Goal: Transaction & Acquisition: Purchase product/service

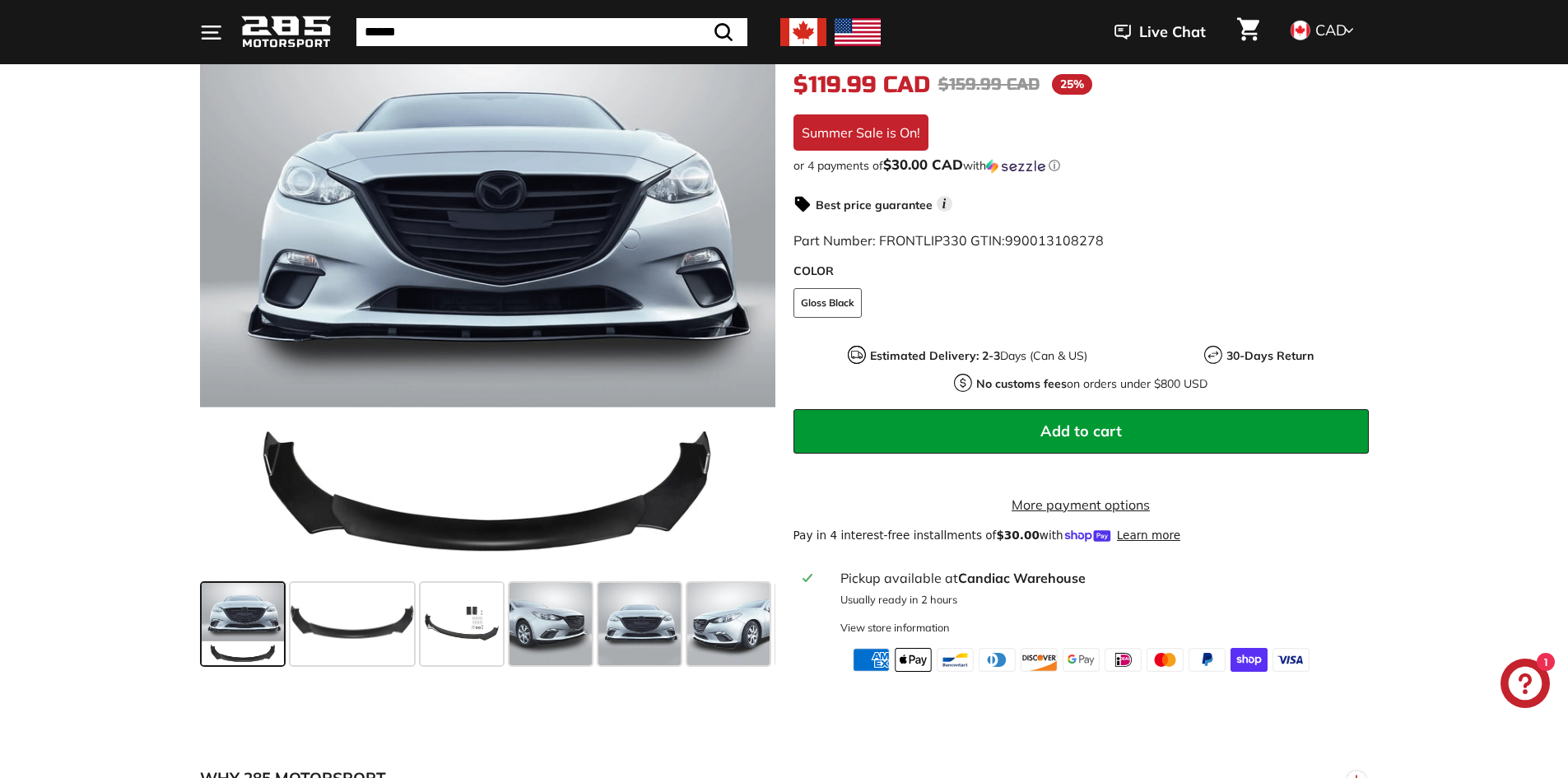
scroll to position [330, 0]
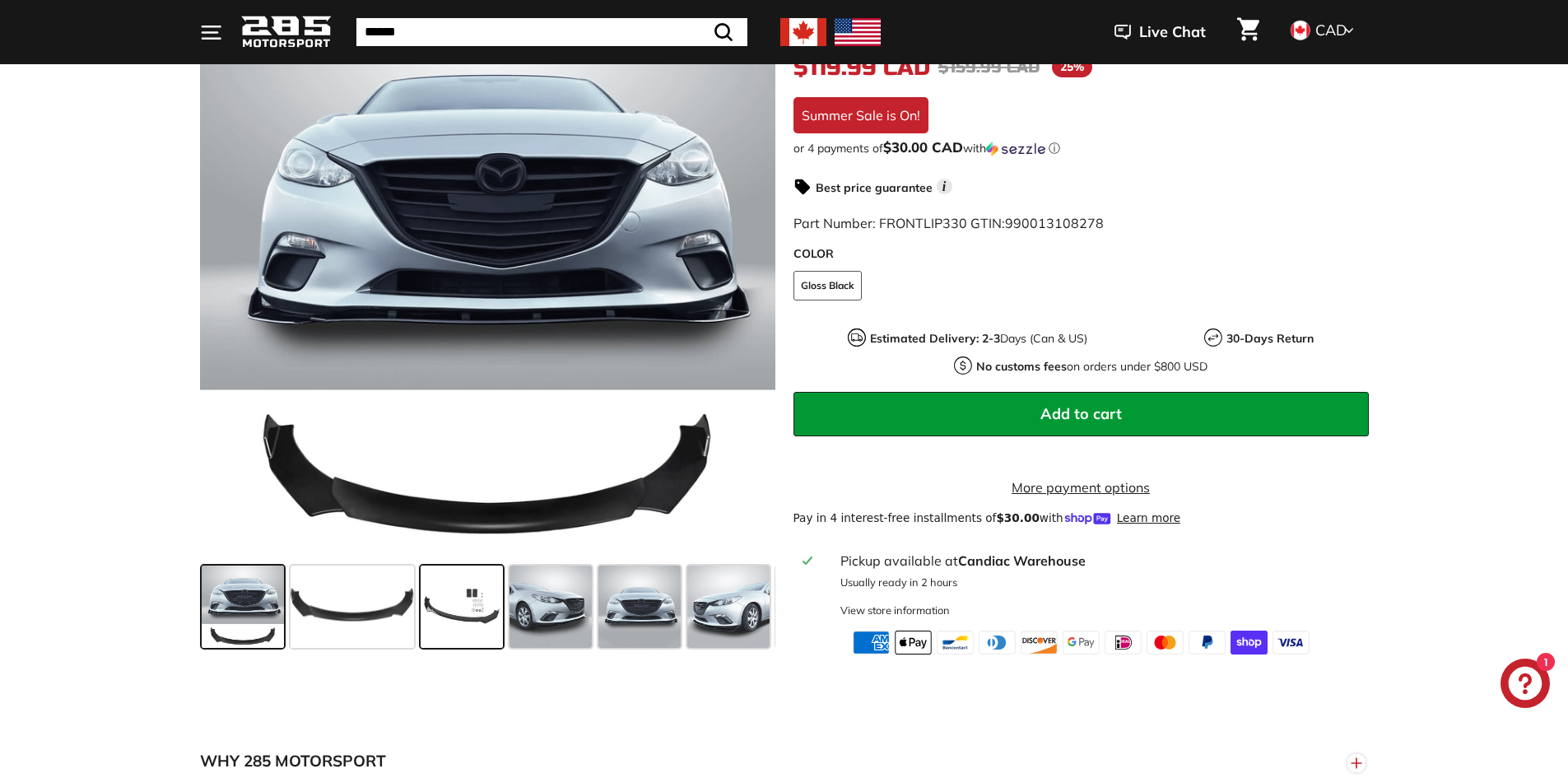
click at [448, 584] on span at bounding box center [462, 607] width 82 height 82
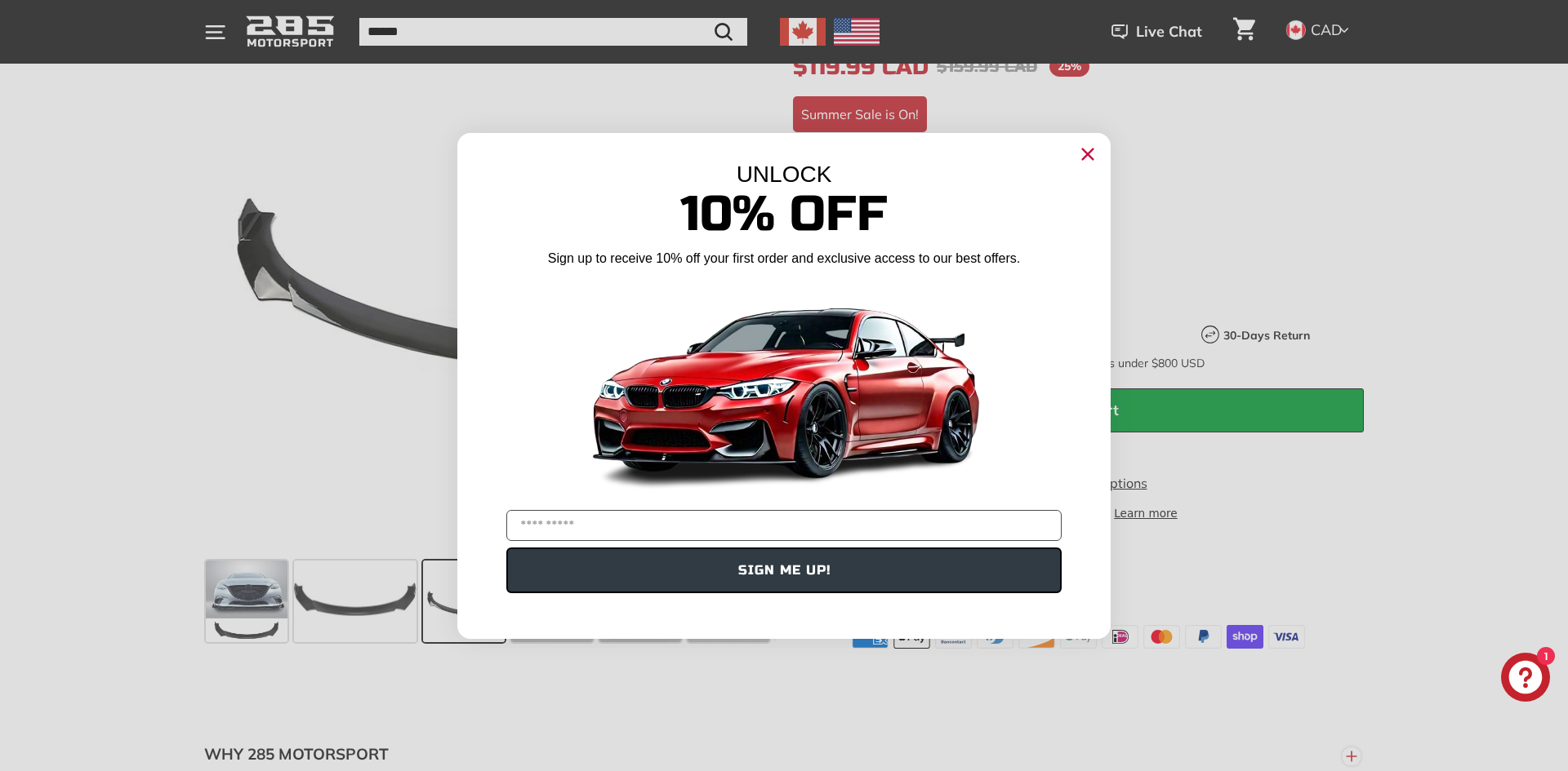
click at [1095, 157] on circle "Close dialog" at bounding box center [1087, 153] width 24 height 24
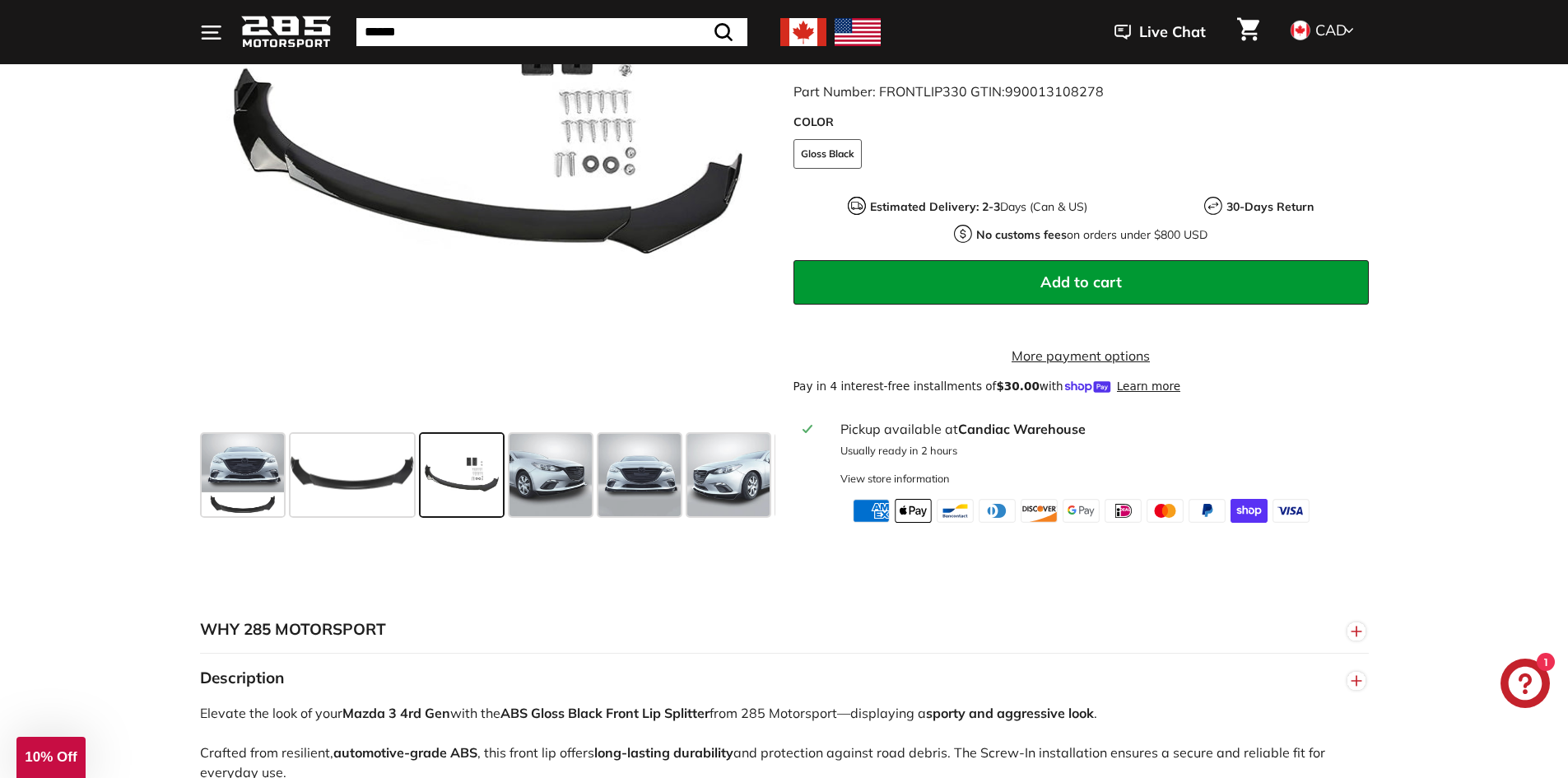
scroll to position [494, 0]
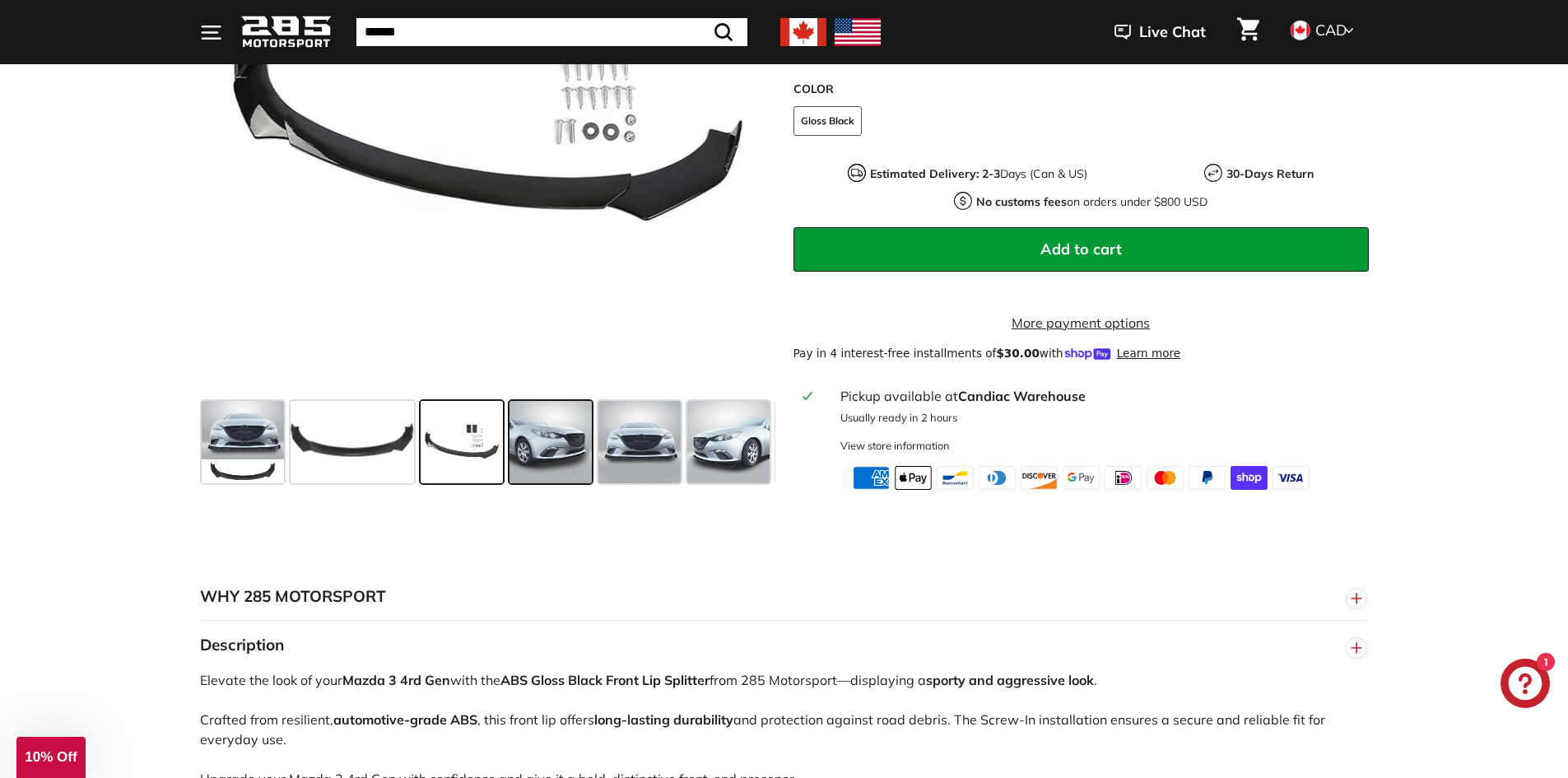
click at [542, 431] on span at bounding box center [550, 442] width 82 height 82
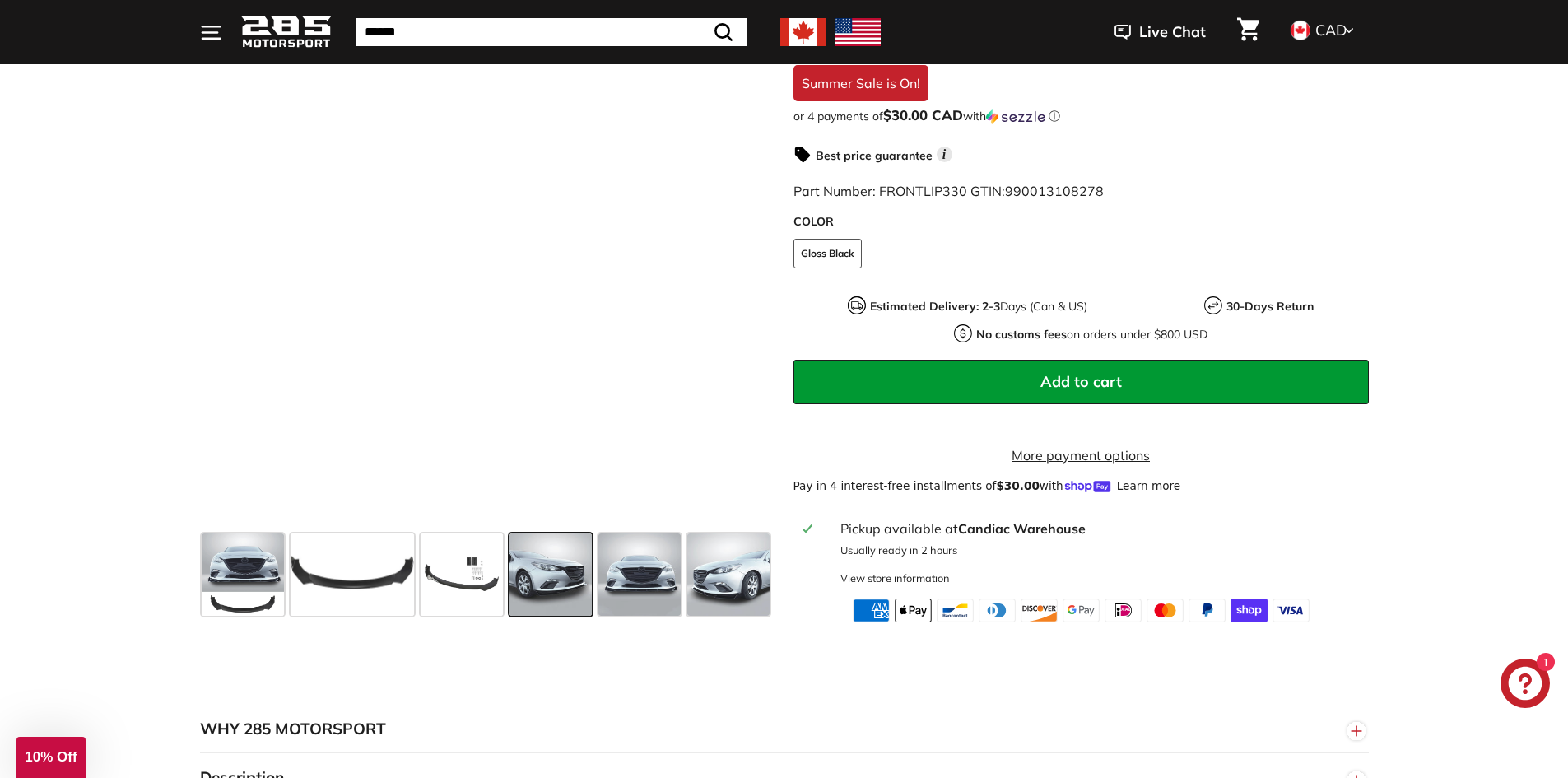
scroll to position [330, 0]
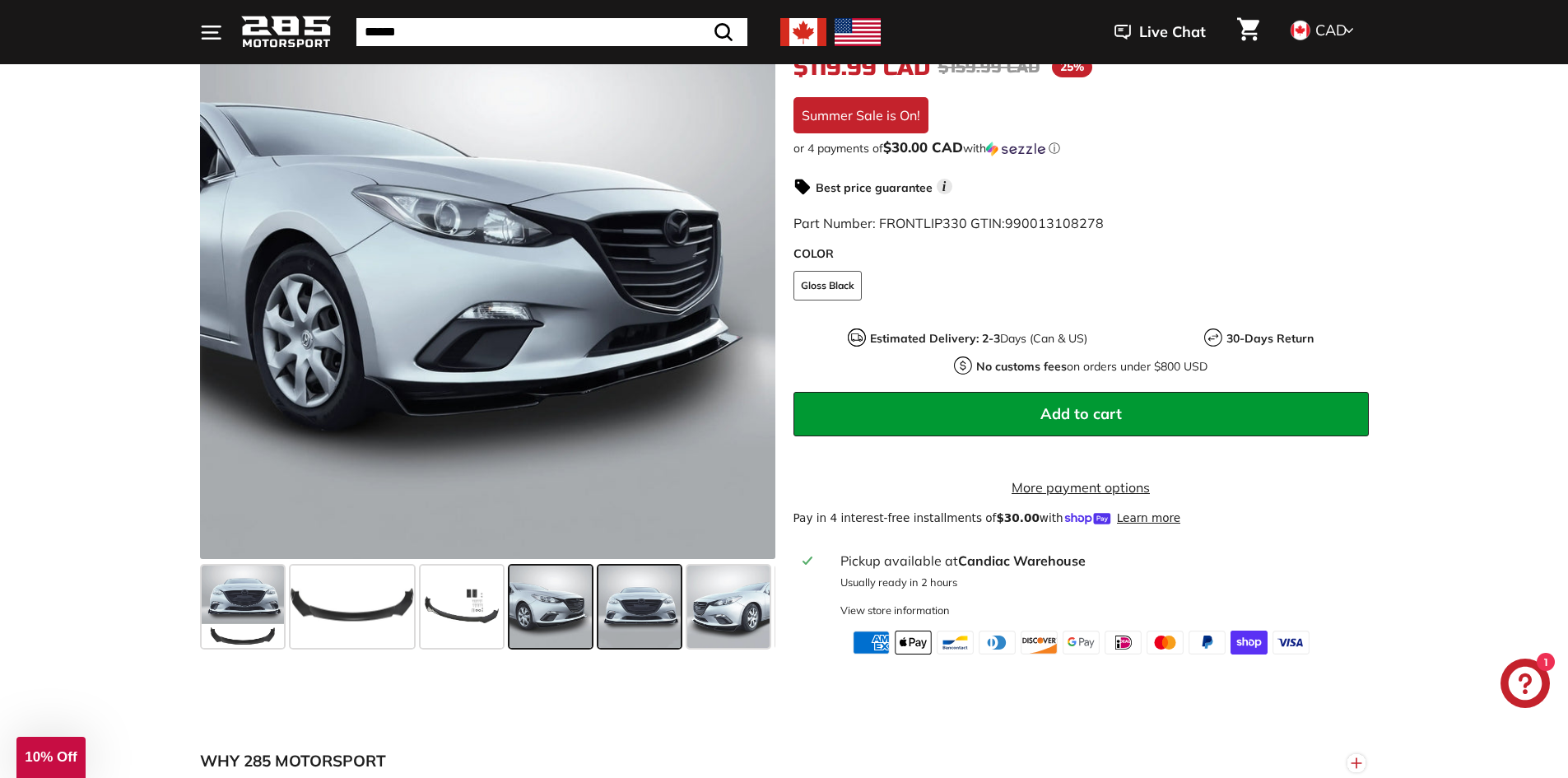
click at [625, 595] on span at bounding box center [639, 607] width 82 height 82
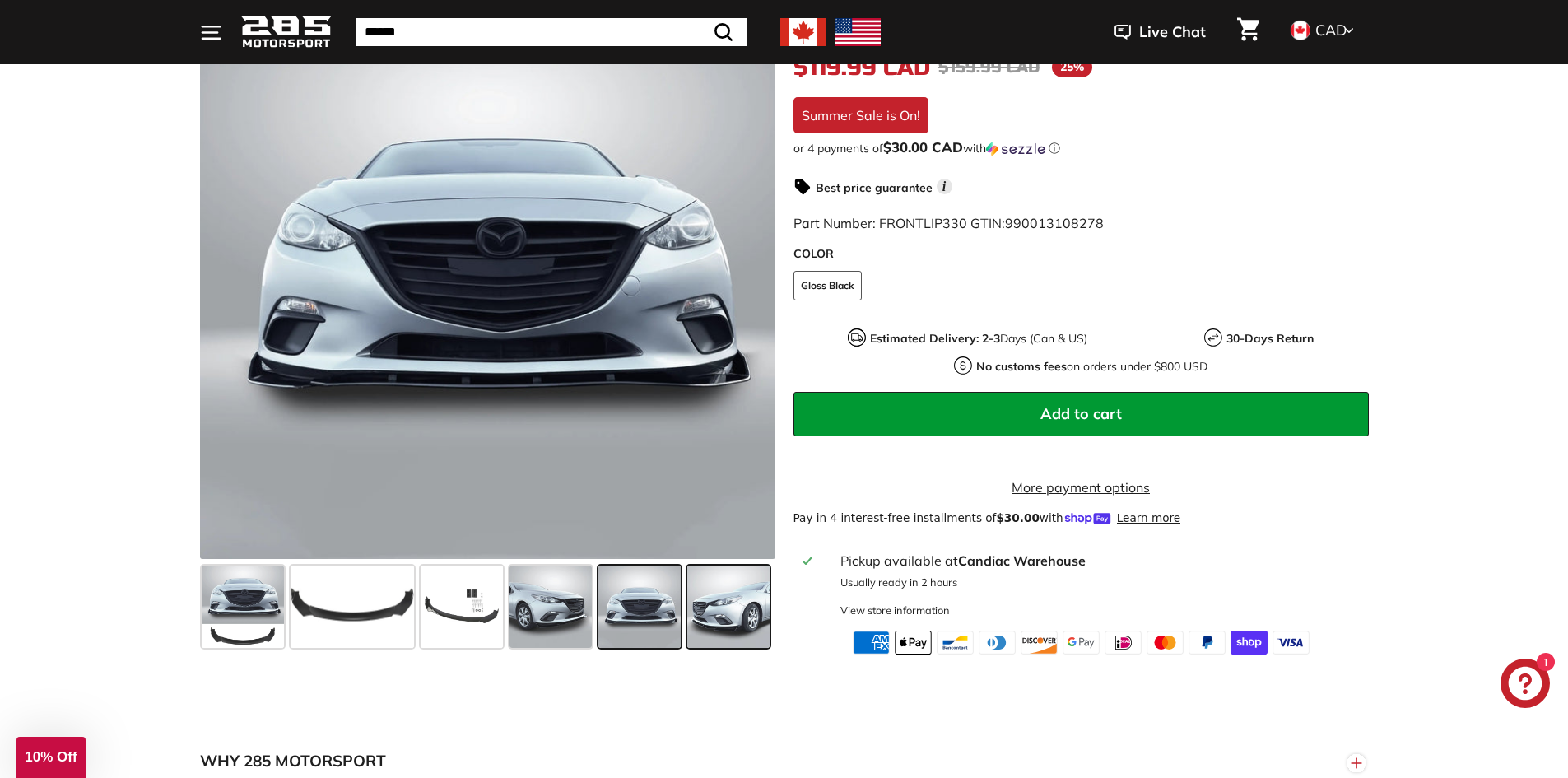
click at [729, 602] on span at bounding box center [728, 607] width 82 height 82
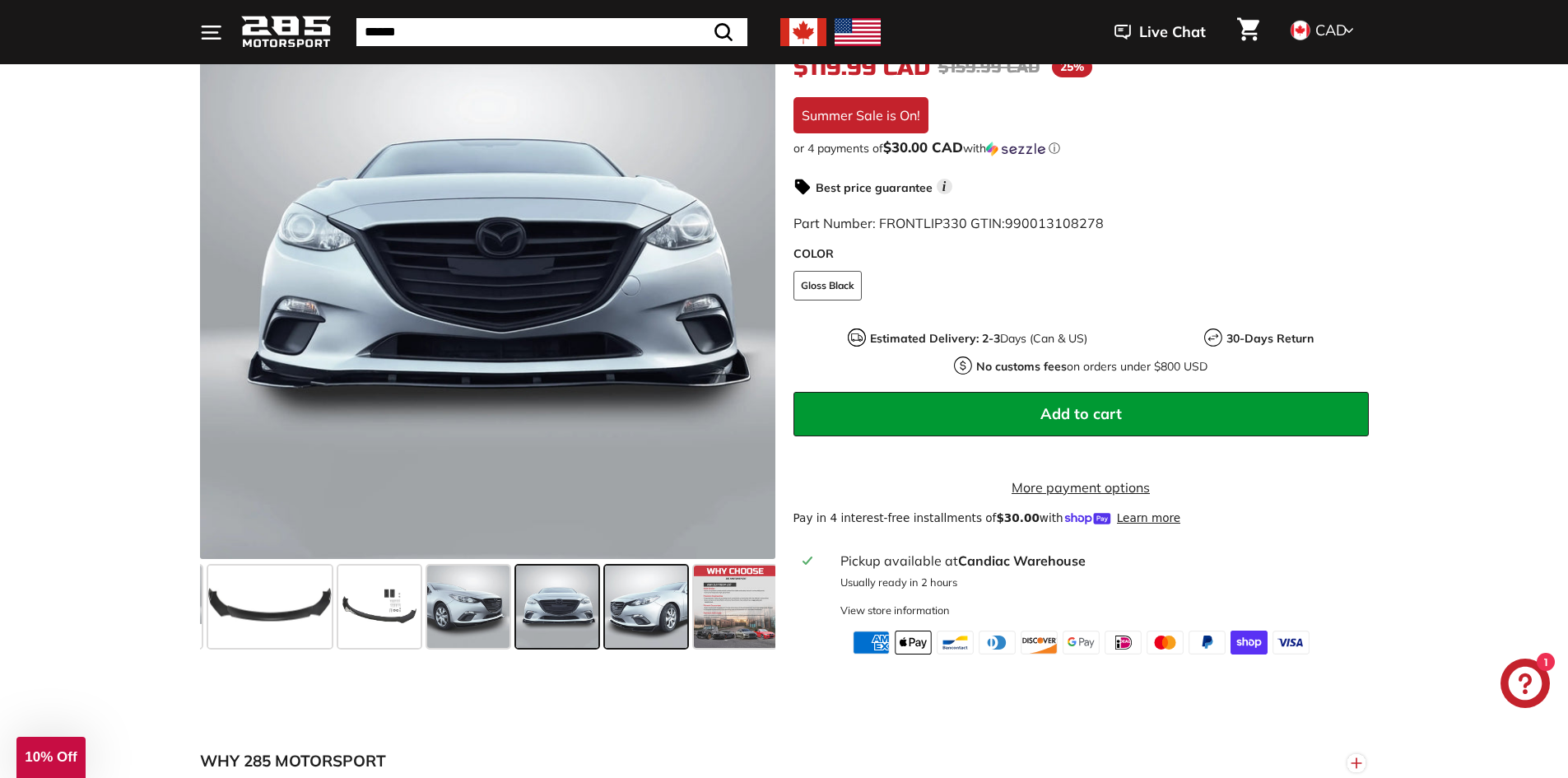
scroll to position [0, 86]
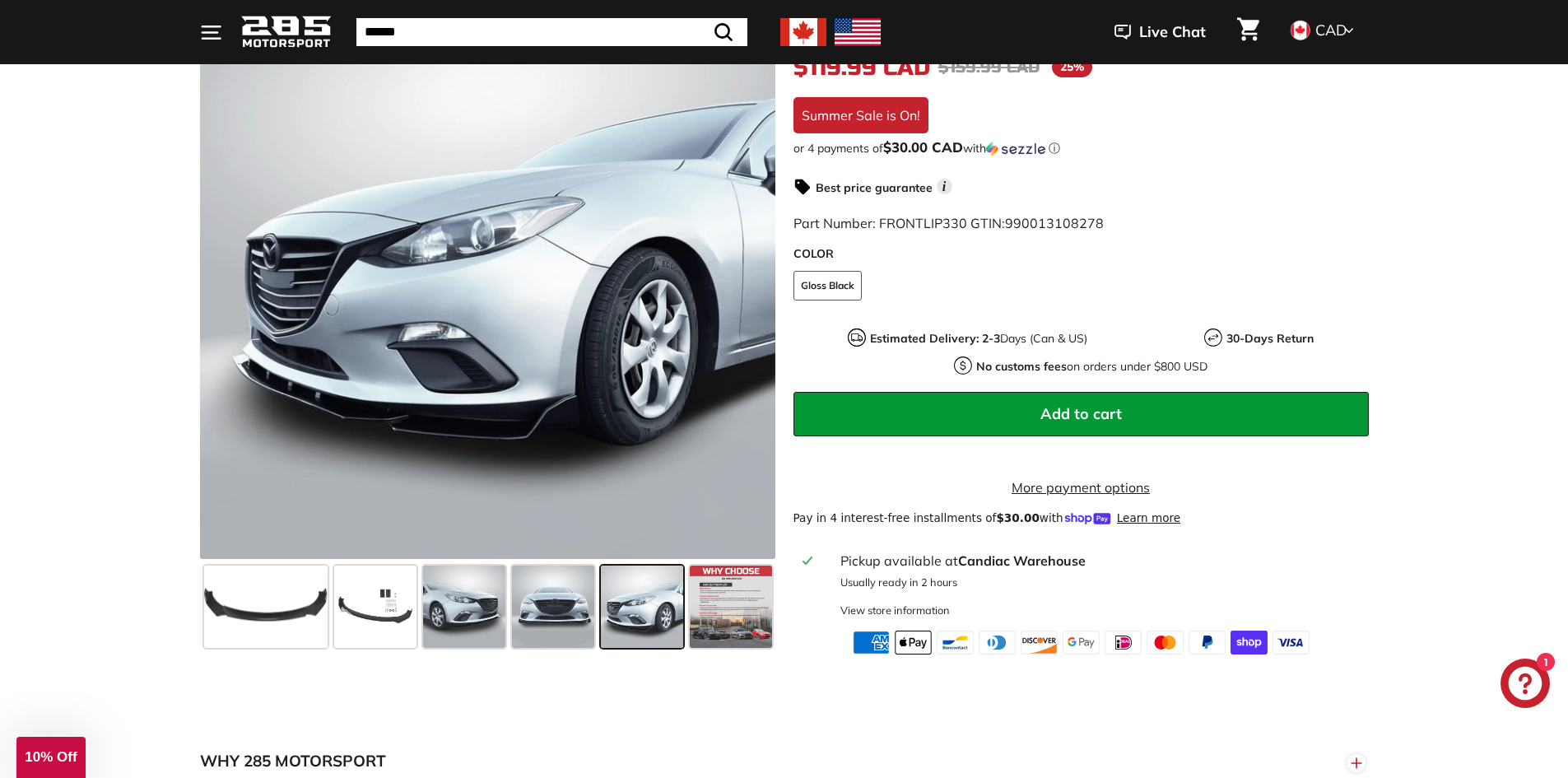
click at [209, 32] on icon "." at bounding box center [209, 32] width 15 height 0
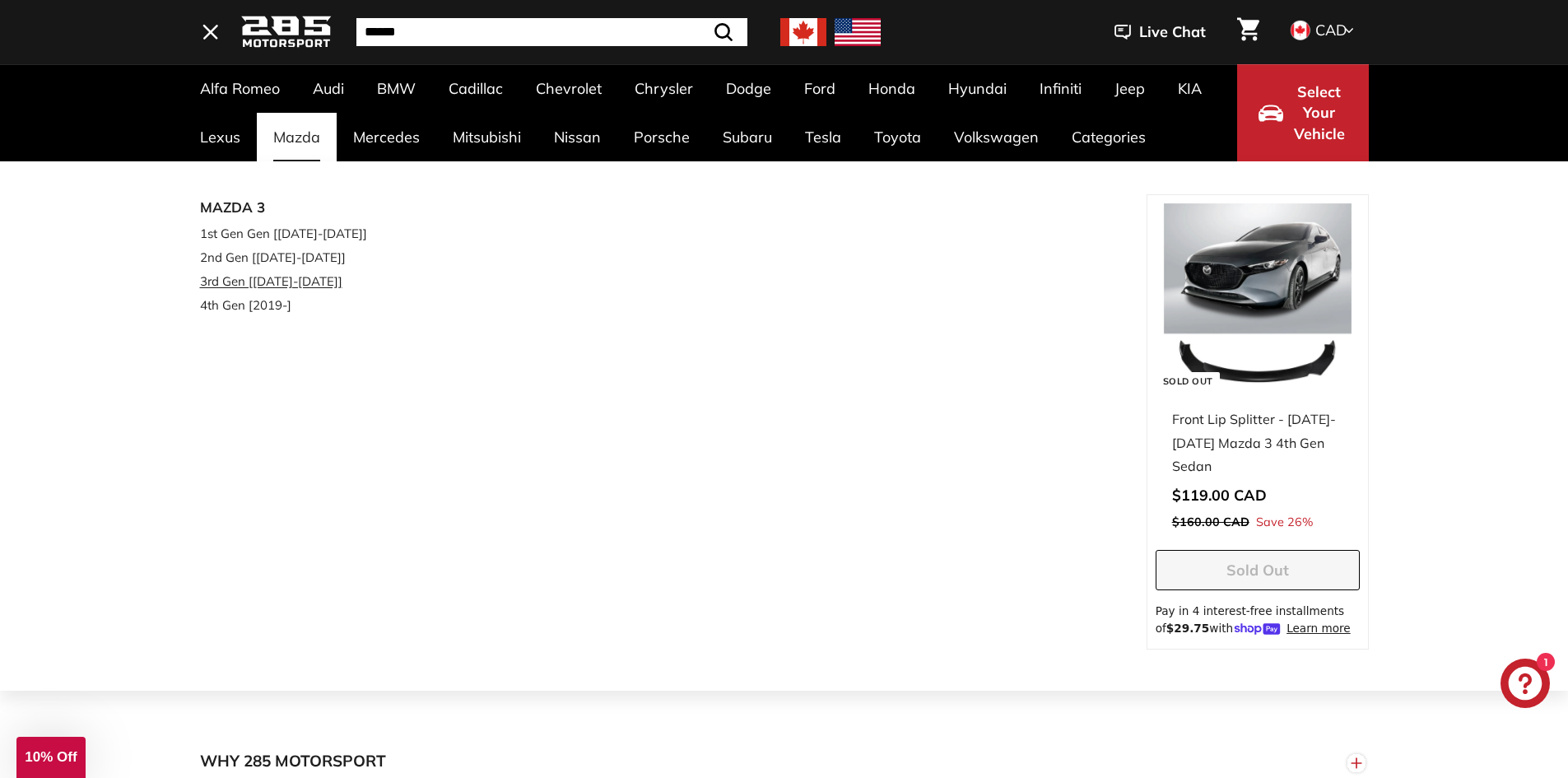
click at [266, 284] on link "3rd Gen [[DATE]-[DATE]]" at bounding box center [298, 282] width 195 height 24
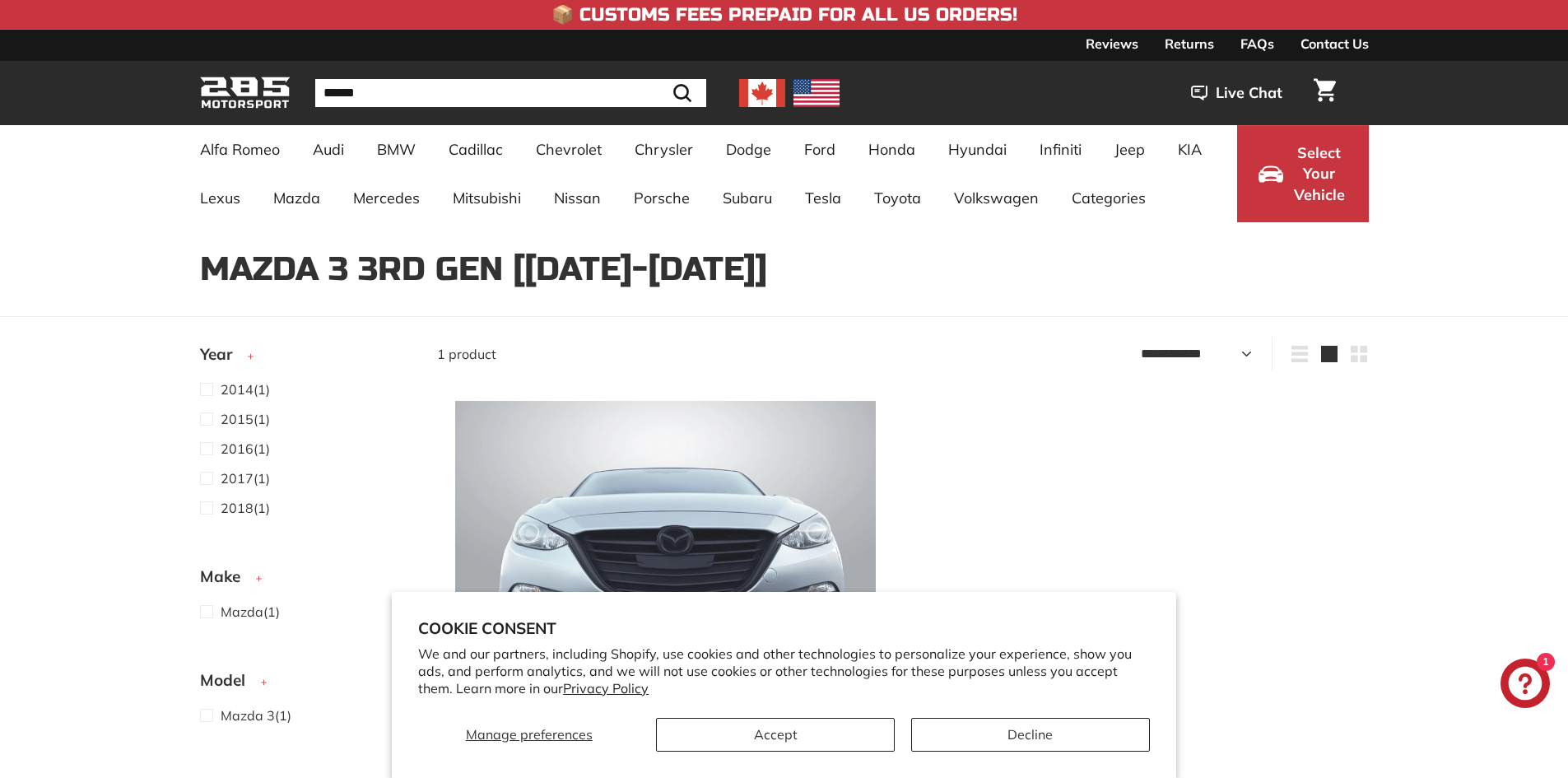
select select "**********"
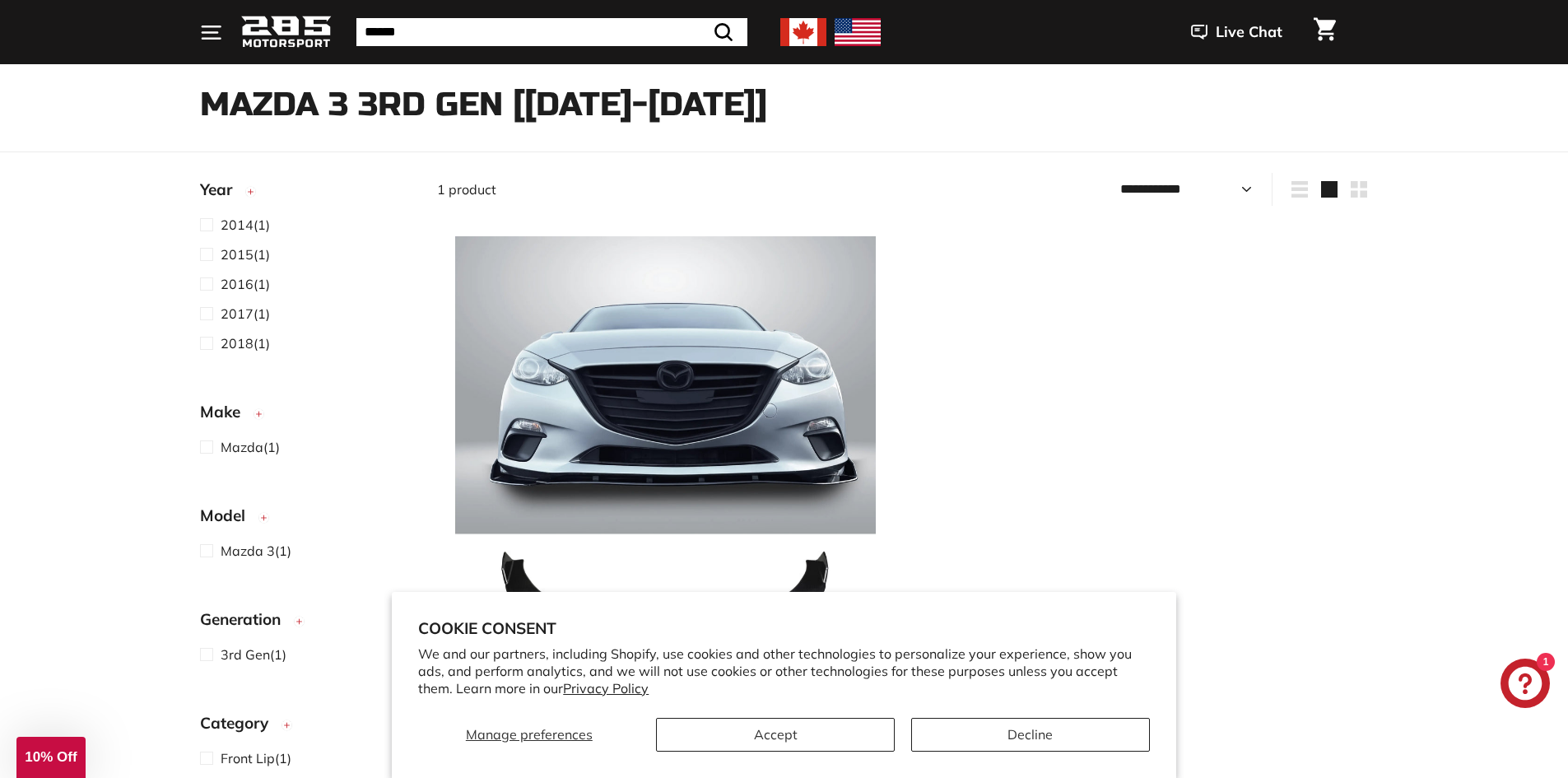
scroll to position [57, 0]
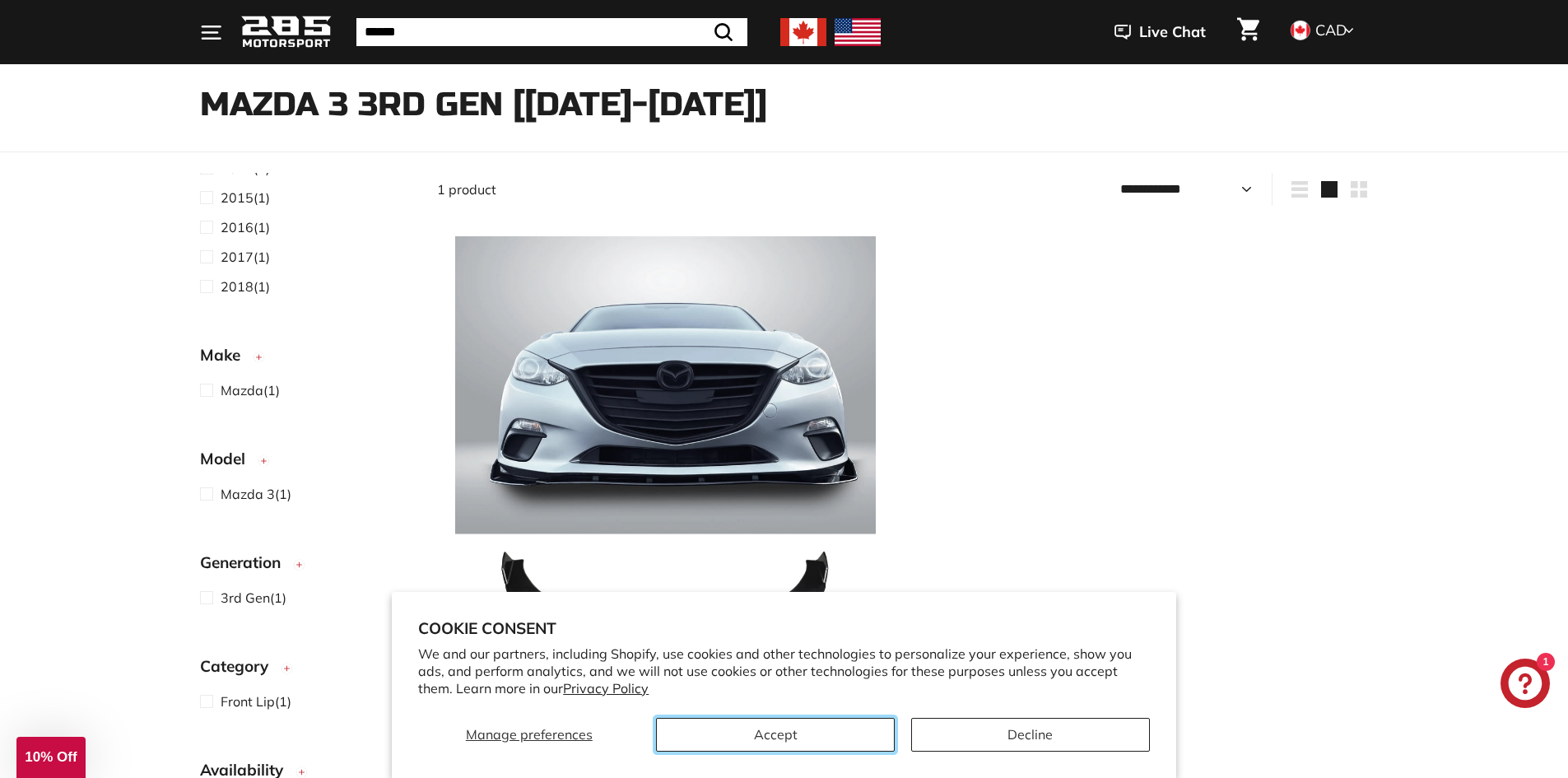
click at [814, 741] on button "Accept" at bounding box center [775, 735] width 239 height 34
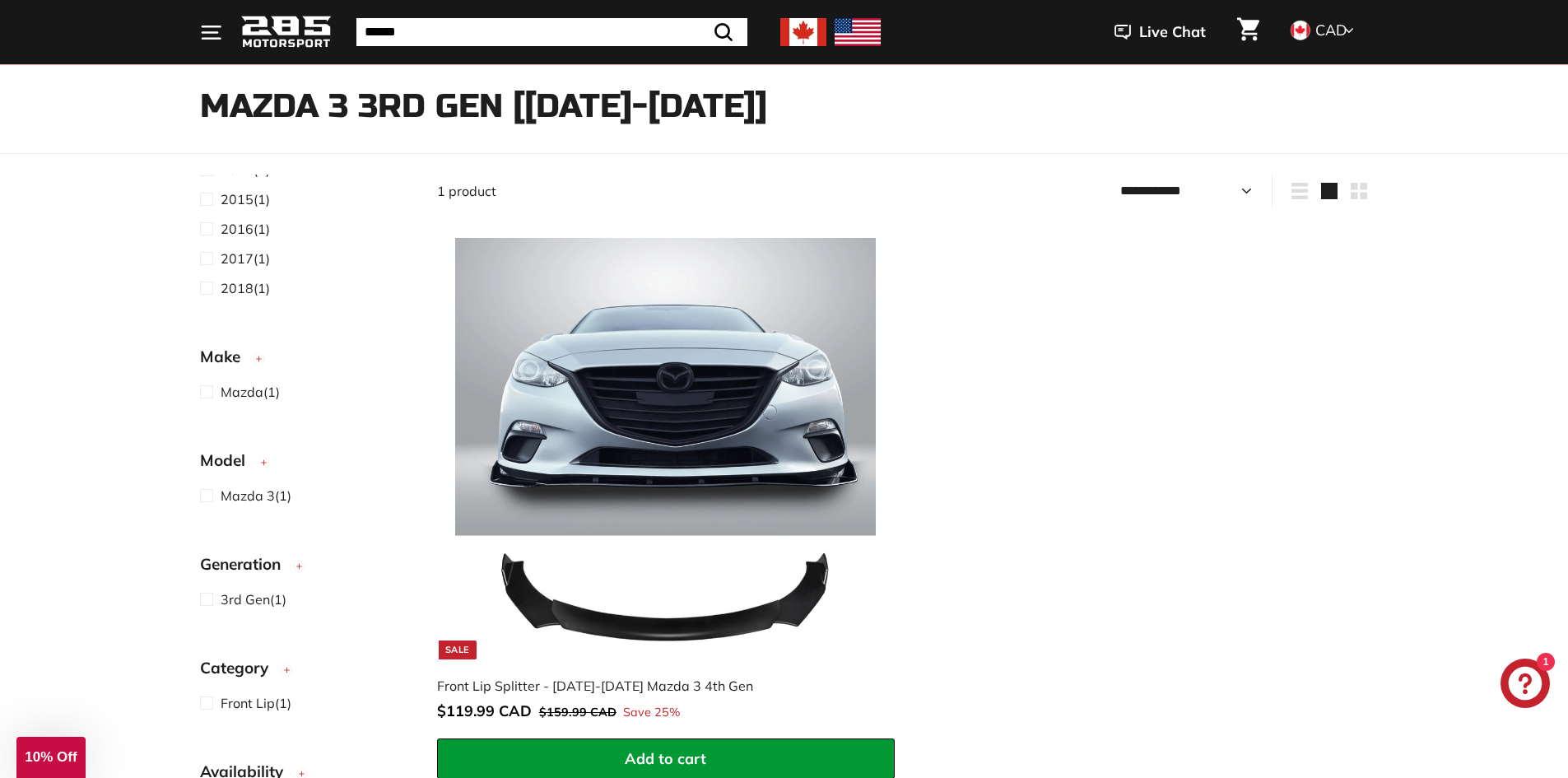
scroll to position [165, 0]
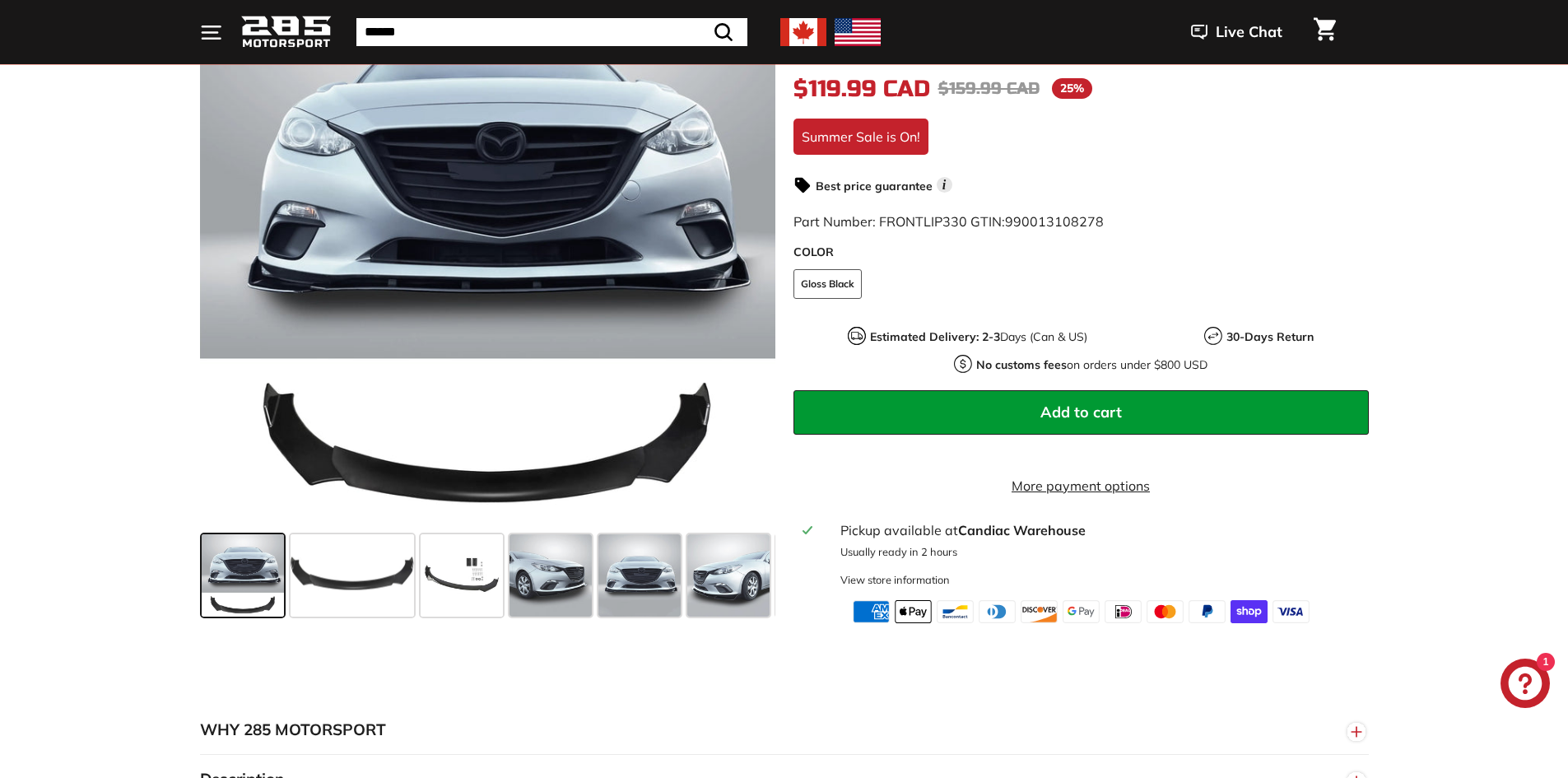
scroll to position [330, 0]
